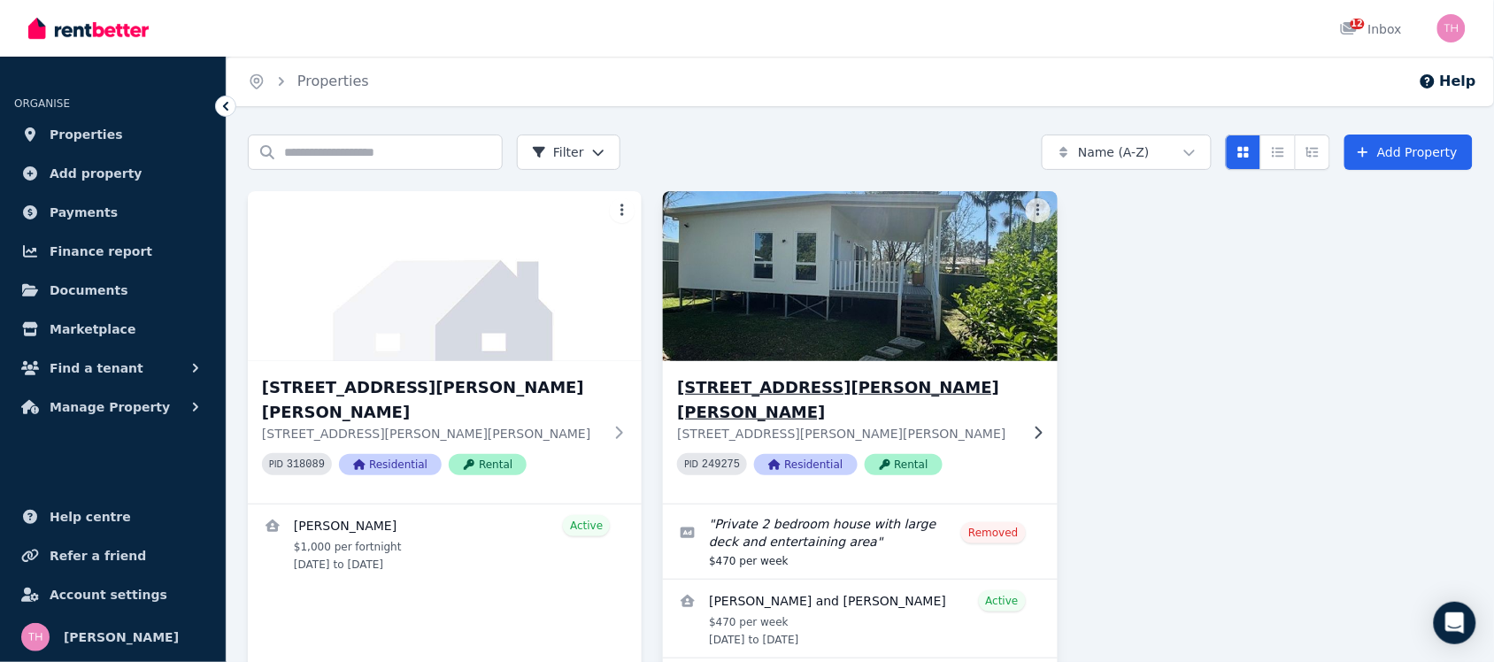
click at [815, 336] on img at bounding box center [860, 276] width 414 height 179
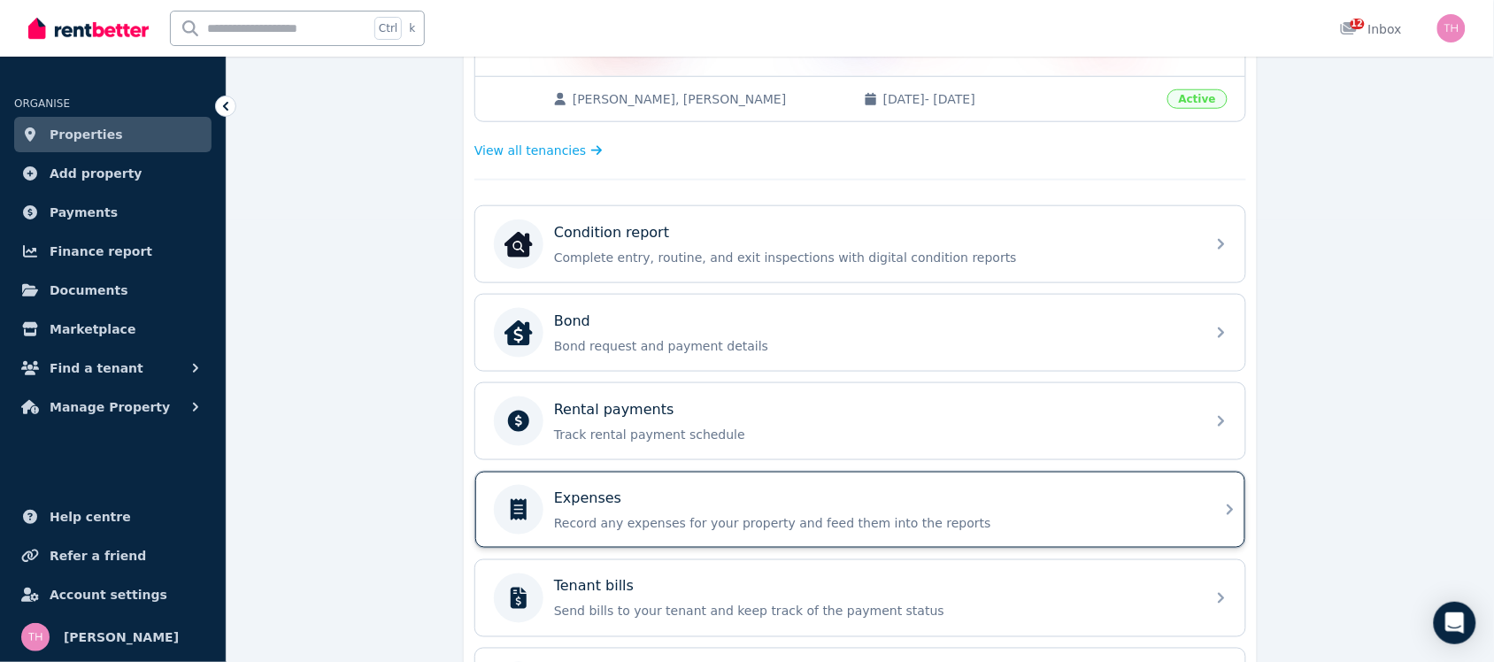
scroll to position [111, 0]
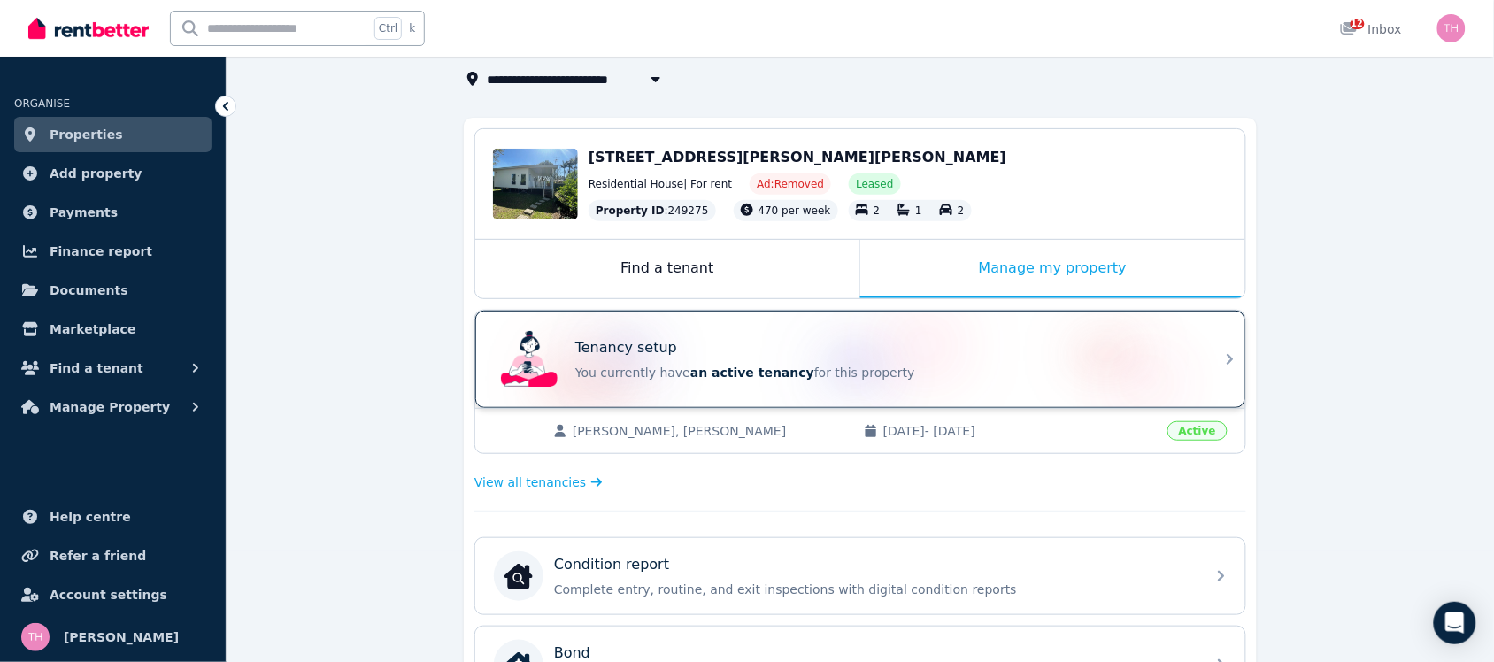
click at [682, 354] on div "Tenancy setup" at bounding box center [885, 347] width 620 height 21
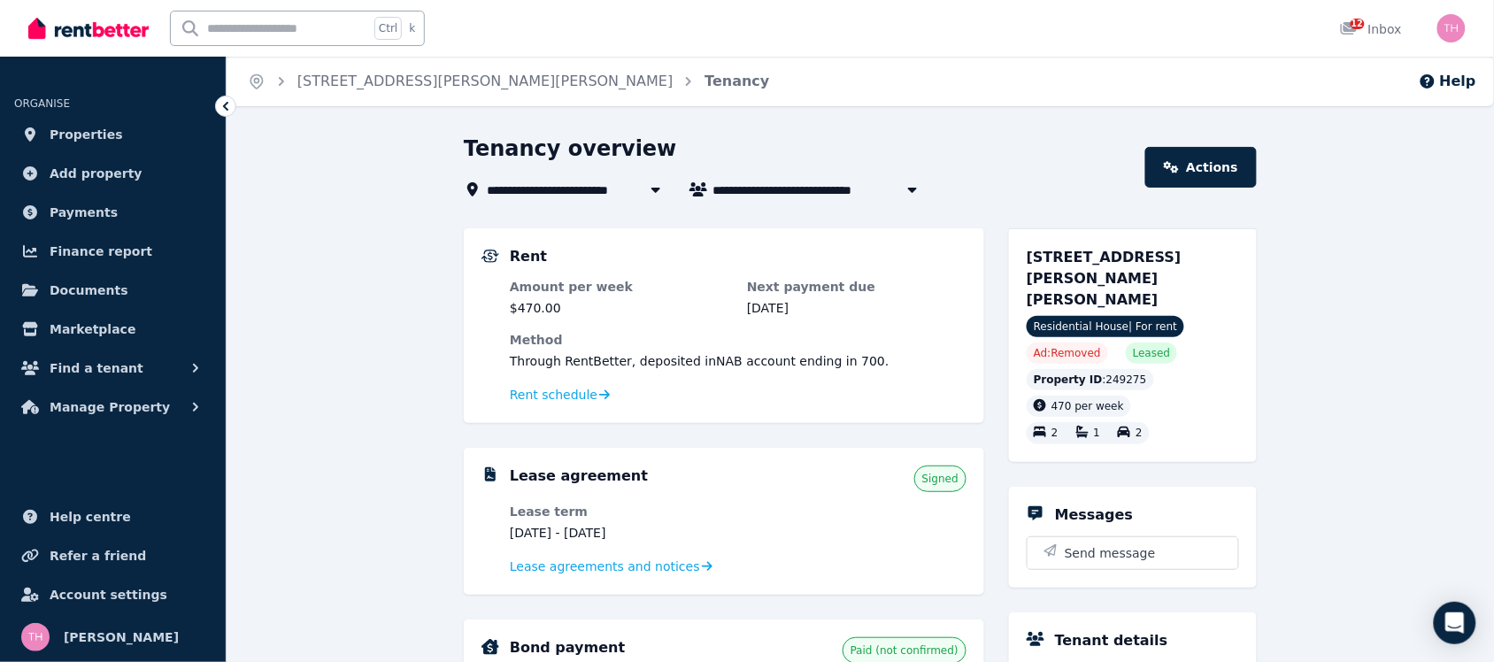
click at [1429, 35] on div "Open user menu" at bounding box center [1446, 28] width 39 height 57
click at [1448, 28] on img "button" at bounding box center [1451, 28] width 28 height 28
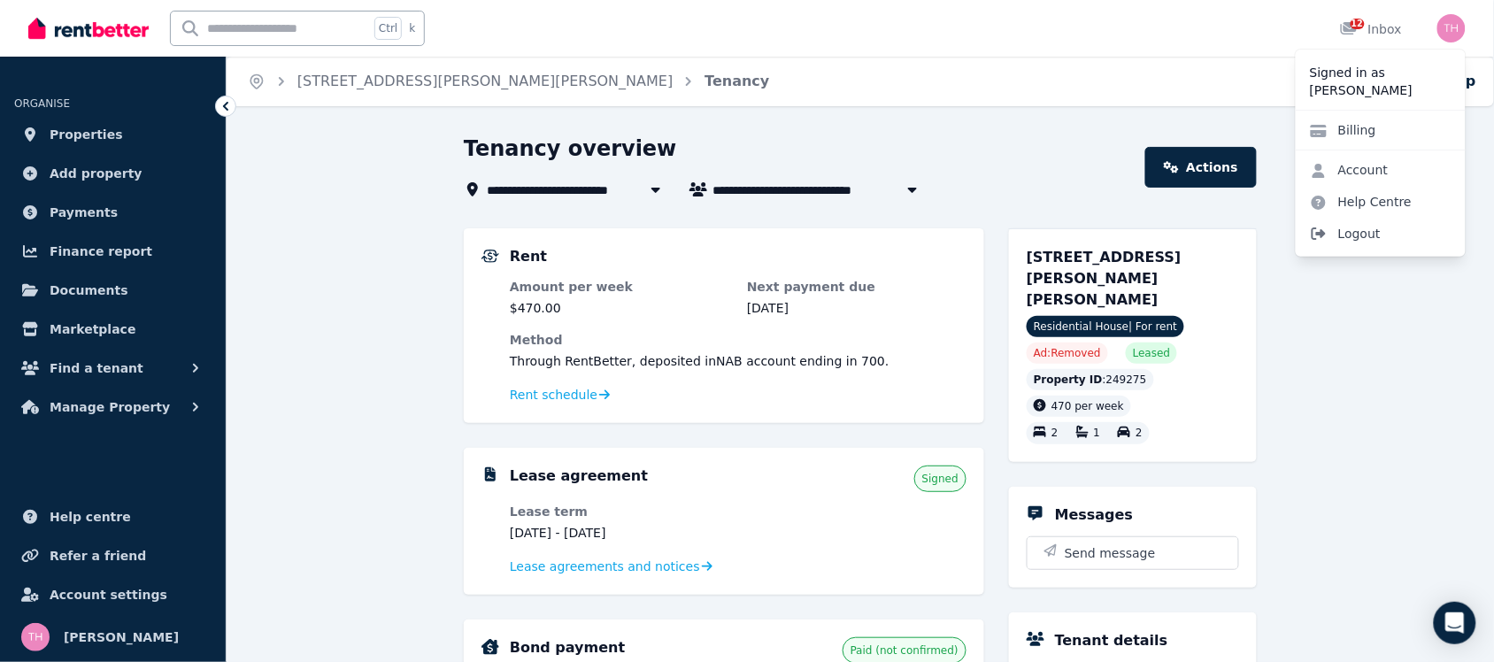
click at [1398, 235] on span "Logout" at bounding box center [1381, 234] width 170 height 32
